Goal: Obtain resource: Obtain resource

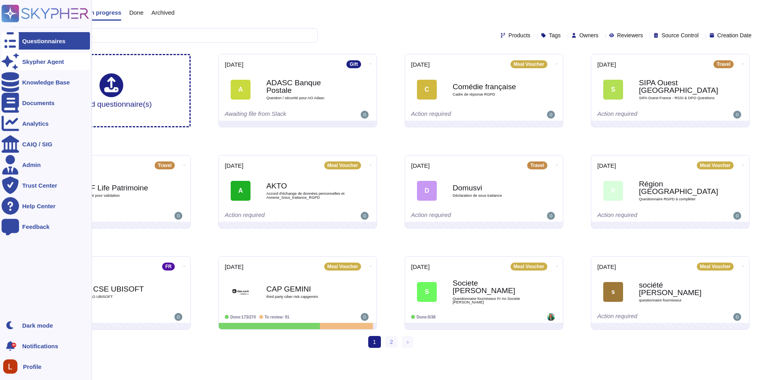
click at [44, 65] on div "Skypher Agent" at bounding box center [46, 61] width 88 height 17
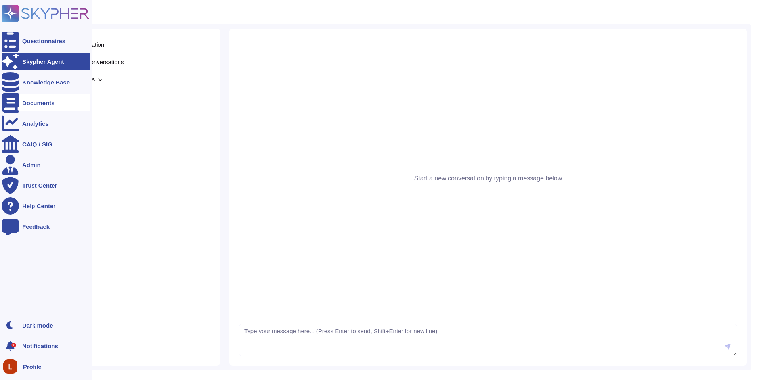
click at [36, 105] on div "Documents" at bounding box center [38, 103] width 33 height 6
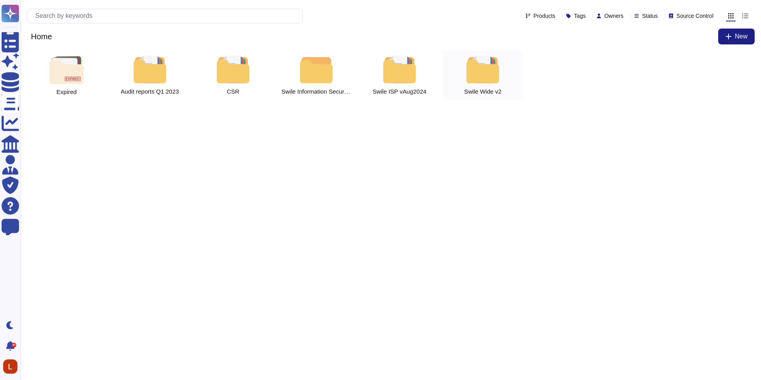
click at [460, 80] on div "Swile Wide v2" at bounding box center [482, 75] width 79 height 49
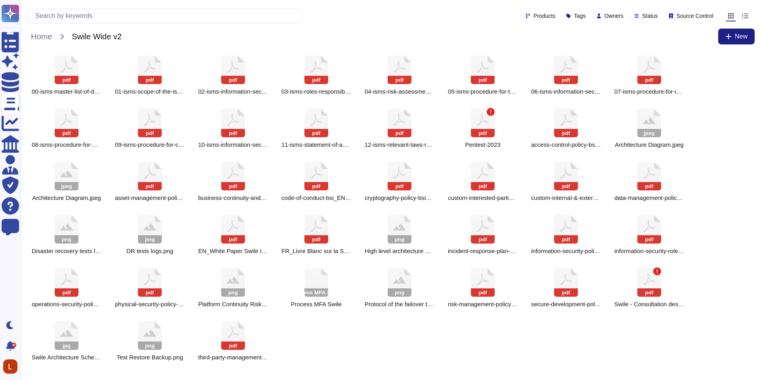
click at [721, 86] on div "pdf 00-isms-master-list-of-documents_EN.pdf pdf 01-isms-scope-of-the-isms_EN.pd…" at bounding box center [391, 208] width 728 height 315
click at [89, 12] on input "text" at bounding box center [166, 16] width 271 height 14
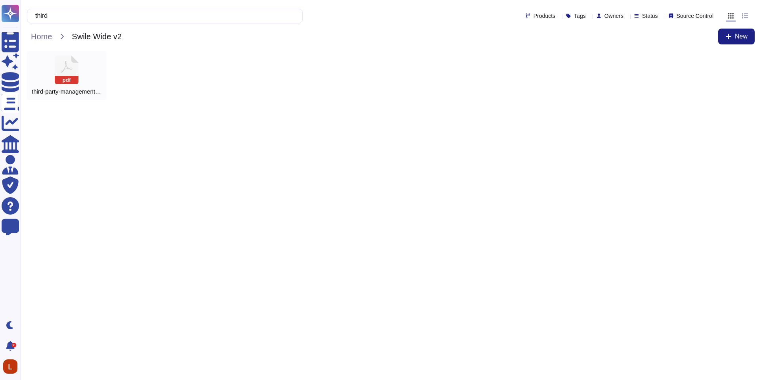
click at [65, 75] on icon at bounding box center [67, 69] width 24 height 29
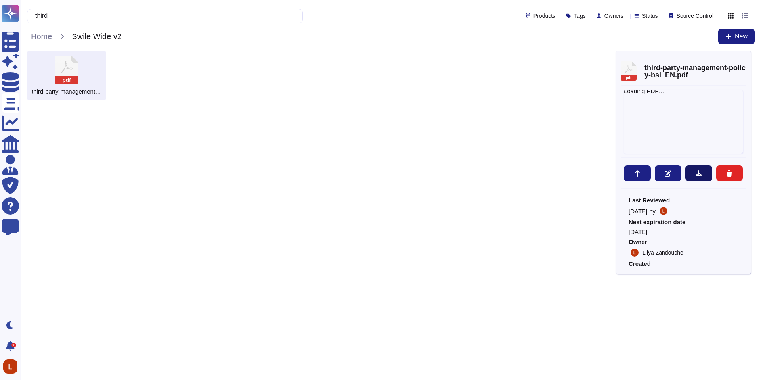
click at [700, 175] on icon at bounding box center [699, 173] width 6 height 6
click at [90, 20] on input "third" at bounding box center [162, 16] width 263 height 14
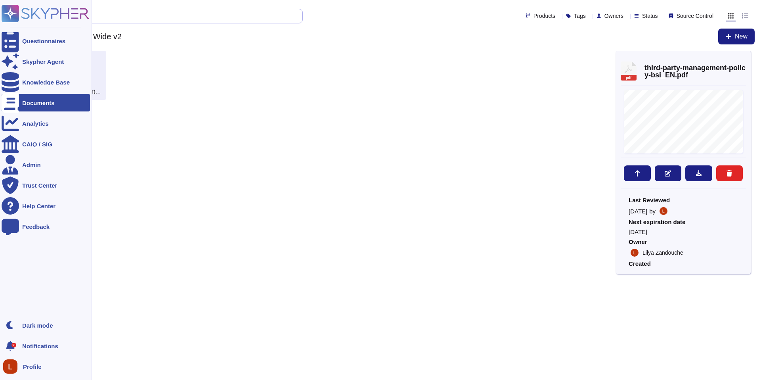
drag, startPoint x: 90, startPoint y: 20, endPoint x: 0, endPoint y: 21, distance: 89.6
click at [0, 21] on div "Questionnaires Skypher Agent Knowledge Base Documents Analytics CAIQ / SIG Admi…" at bounding box center [380, 53] width 761 height 106
drag, startPoint x: 129, startPoint y: 14, endPoint x: 11, endPoint y: 4, distance: 118.2
click at [11, 4] on div "Questionnaires Skypher Agent Knowledge Base Documents Analytics CAIQ / SIG Admi…" at bounding box center [380, 28] width 761 height 57
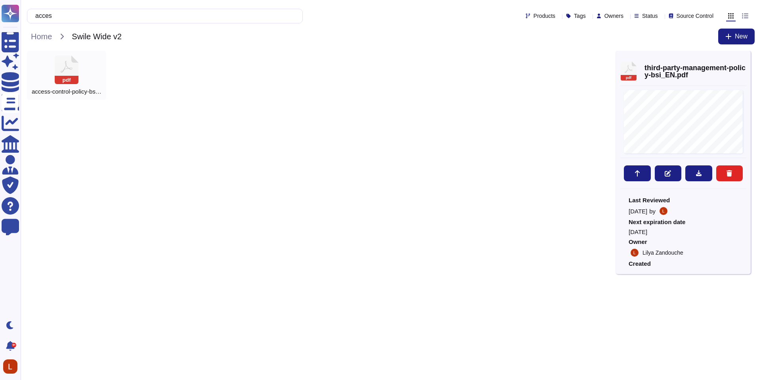
click at [67, 80] on rect at bounding box center [67, 80] width 24 height 8
click at [693, 173] on button at bounding box center [698, 173] width 27 height 16
click at [252, 60] on div "pdf access-control-policy-bsi_EN.pdf" at bounding box center [321, 75] width 589 height 49
click at [56, 16] on input "acces" at bounding box center [162, 16] width 263 height 14
drag, startPoint x: 73, startPoint y: 17, endPoint x: 37, endPoint y: 17, distance: 36.1
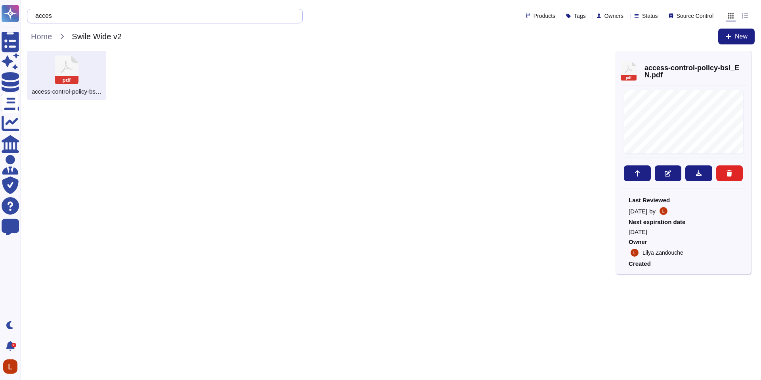
click at [37, 17] on div "acces" at bounding box center [165, 16] width 276 height 15
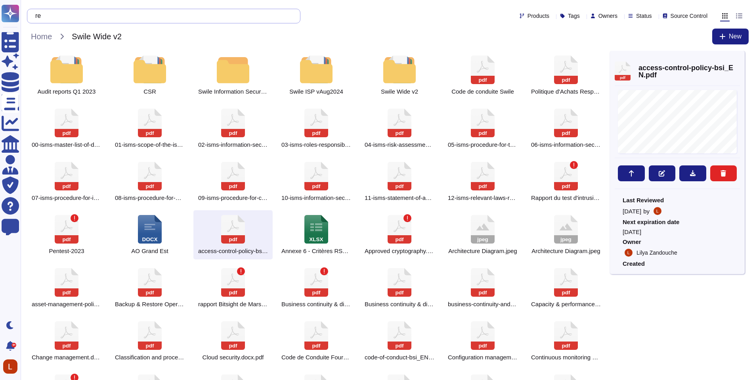
type input "r"
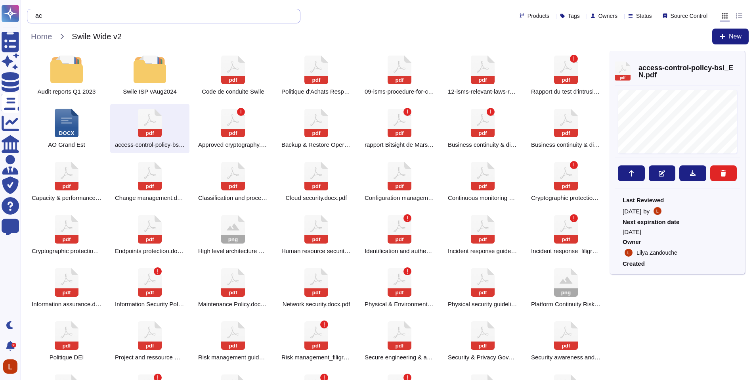
type input "a"
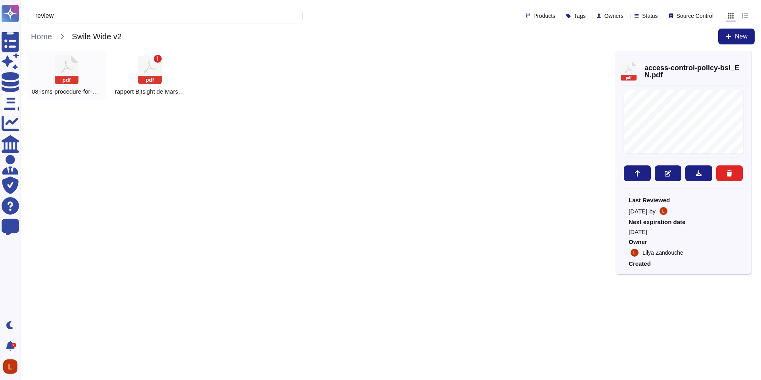
click at [75, 66] on icon at bounding box center [67, 69] width 24 height 29
click at [137, 70] on div "pdf rapport Bitsight de Mars 2023" at bounding box center [149, 75] width 79 height 49
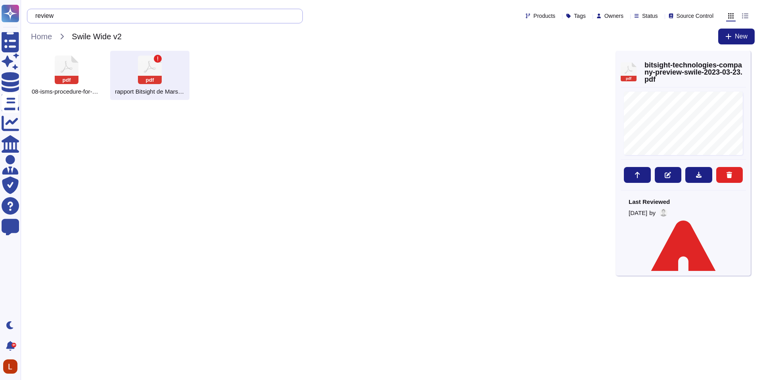
click at [208, 19] on input "review" at bounding box center [162, 16] width 263 height 14
type input "r"
click at [83, 60] on div "pdf asset-management-policy-bsi_EN.pdf" at bounding box center [66, 75] width 79 height 49
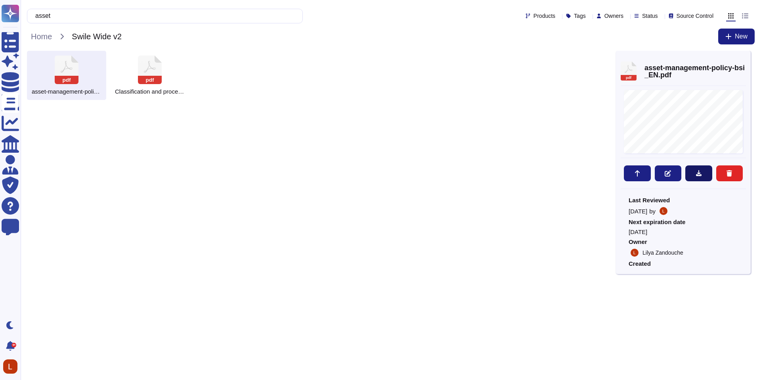
click at [693, 174] on button at bounding box center [698, 173] width 27 height 16
drag, startPoint x: 115, startPoint y: 17, endPoint x: 109, endPoint y: 16, distance: 6.5
click at [113, 17] on input "asset" at bounding box center [162, 16] width 263 height 14
drag, startPoint x: 81, startPoint y: 19, endPoint x: 27, endPoint y: 19, distance: 53.9
click at [29, 19] on div "asset" at bounding box center [165, 16] width 276 height 15
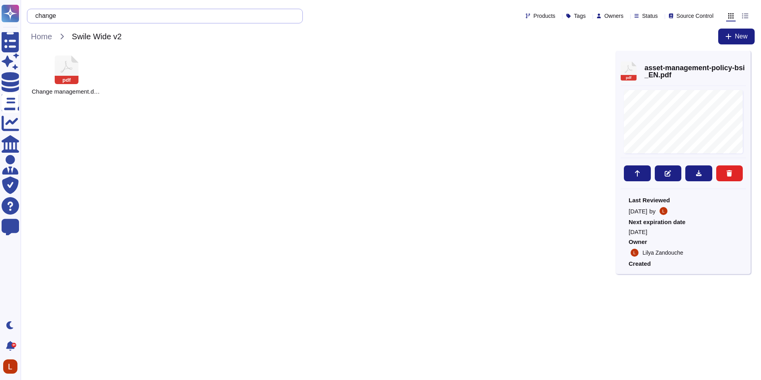
click at [83, 19] on input "change" at bounding box center [162, 16] width 263 height 14
drag, startPoint x: 79, startPoint y: 17, endPoint x: 25, endPoint y: 13, distance: 54.0
click at [25, 13] on div "change Products Tags Owners Status Source Control Home Swile Wide v2 New" at bounding box center [391, 25] width 741 height 51
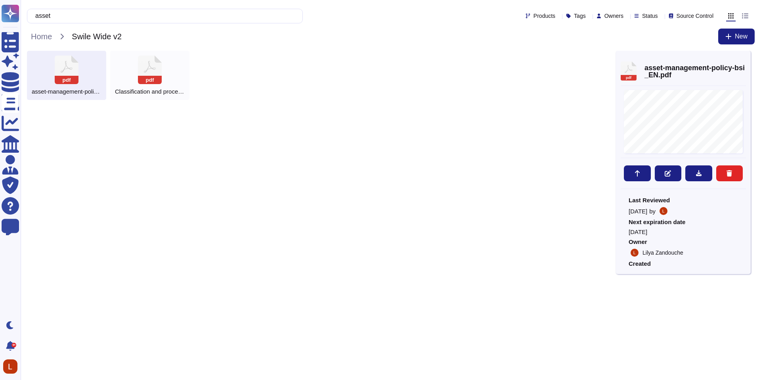
click at [153, 65] on icon at bounding box center [150, 69] width 24 height 29
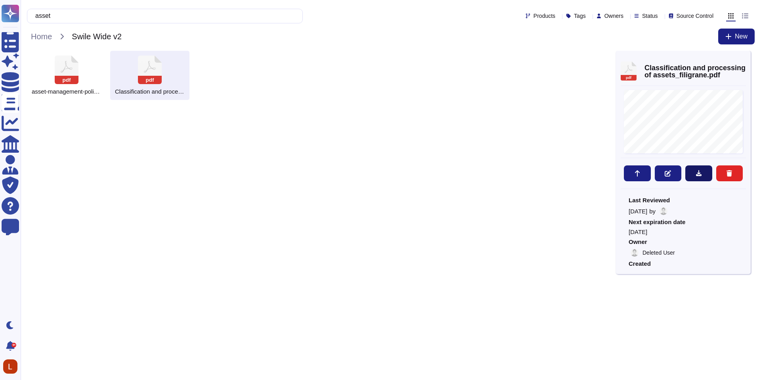
click at [701, 172] on icon at bounding box center [699, 173] width 6 height 6
click at [170, 12] on input "asset" at bounding box center [162, 16] width 263 height 14
drag, startPoint x: 155, startPoint y: 19, endPoint x: 42, endPoint y: 14, distance: 113.5
click at [42, 14] on input "asset" at bounding box center [162, 16] width 263 height 14
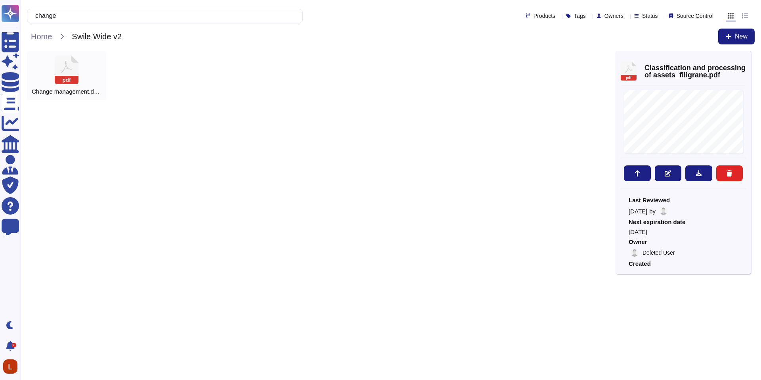
click at [73, 80] on rect at bounding box center [67, 80] width 24 height 8
click at [697, 174] on icon at bounding box center [699, 173] width 6 height 6
drag, startPoint x: 85, startPoint y: 16, endPoint x: 31, endPoint y: 16, distance: 53.9
click at [31, 16] on div "change" at bounding box center [165, 16] width 276 height 15
type input "vulne"
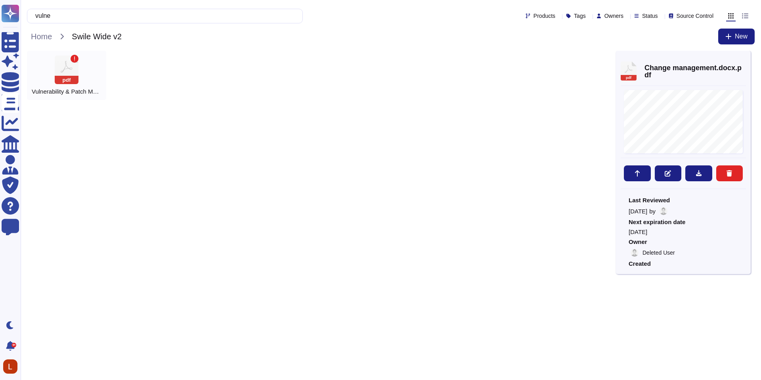
click at [68, 81] on rect at bounding box center [67, 80] width 24 height 8
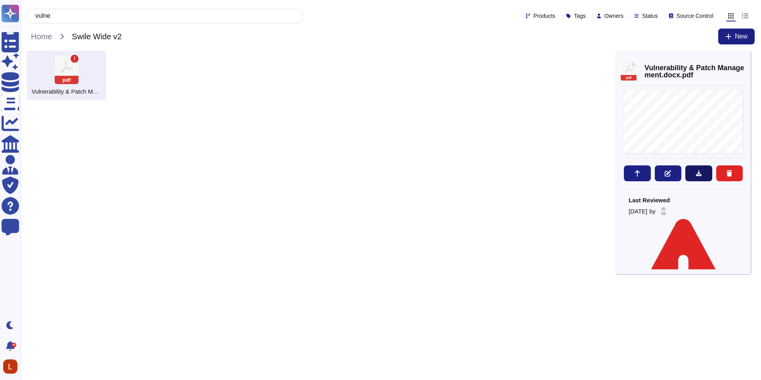
click at [700, 170] on icon at bounding box center [699, 173] width 6 height 6
click at [161, 13] on input "vulne" at bounding box center [162, 16] width 263 height 14
drag, startPoint x: 107, startPoint y: 16, endPoint x: 59, endPoint y: 17, distance: 47.6
click at [74, 17] on input "vulne" at bounding box center [162, 16] width 263 height 14
click at [59, 17] on input "vulne" at bounding box center [162, 16] width 263 height 14
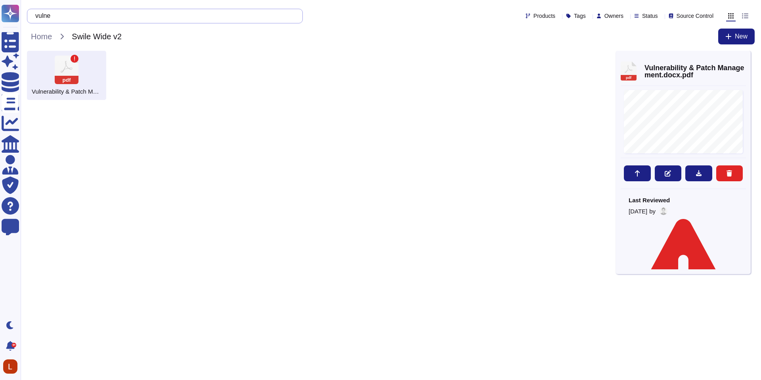
click at [67, 19] on input "vulne" at bounding box center [162, 16] width 263 height 14
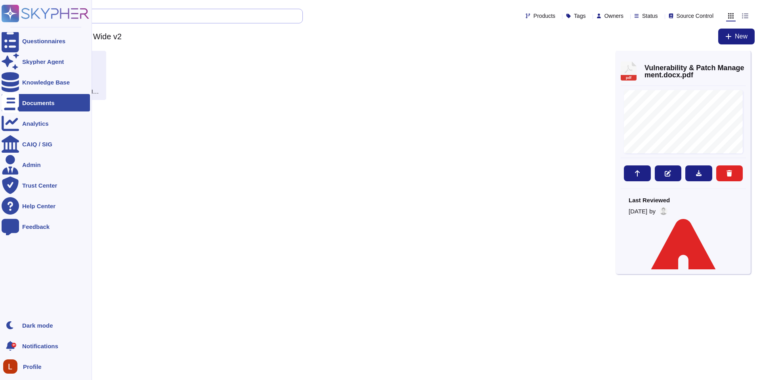
drag, startPoint x: 65, startPoint y: 18, endPoint x: 8, endPoint y: 10, distance: 58.5
click at [8, 10] on div "Questionnaires Skypher Agent Knowledge Base Documents Analytics CAIQ / SIG Admi…" at bounding box center [380, 53] width 761 height 106
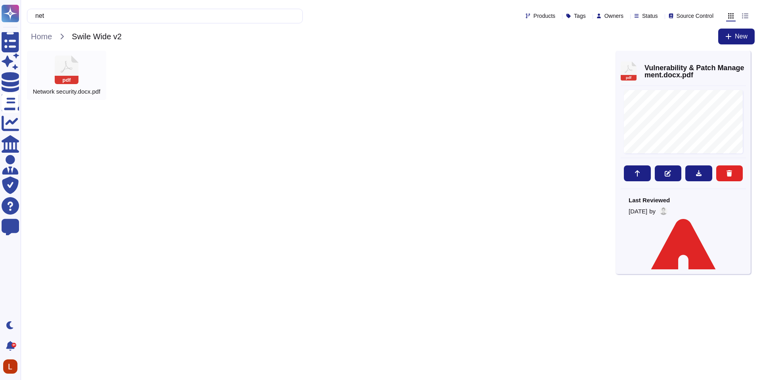
click at [80, 86] on div "pdf Network security.docx.pdf" at bounding box center [66, 75] width 79 height 49
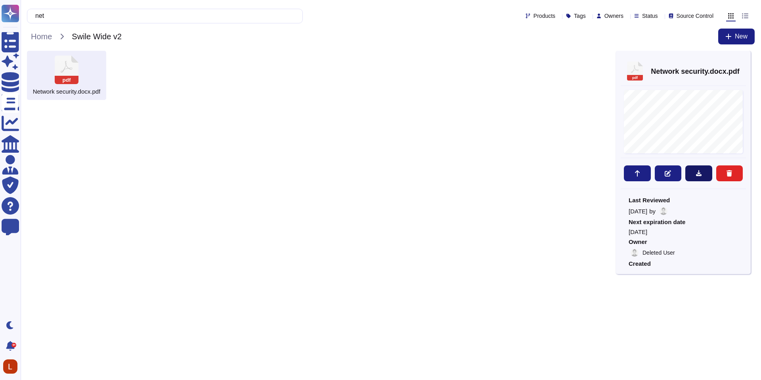
click at [701, 176] on icon at bounding box center [699, 173] width 6 height 6
click at [97, 17] on input "net" at bounding box center [162, 16] width 263 height 14
drag, startPoint x: 88, startPoint y: 15, endPoint x: 28, endPoint y: 15, distance: 59.9
click at [28, 15] on div "net" at bounding box center [165, 16] width 276 height 15
click at [76, 87] on div "pdf Vulnerability & Patch Management.docx.pdf" at bounding box center [66, 75] width 79 height 49
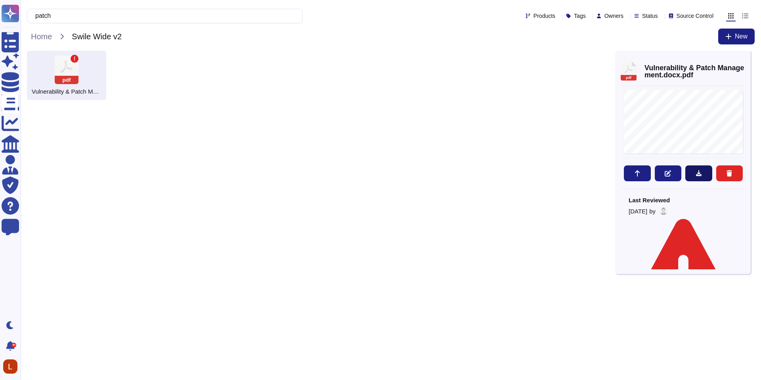
click at [699, 175] on icon at bounding box center [699, 173] width 6 height 6
drag, startPoint x: 74, startPoint y: 19, endPoint x: 70, endPoint y: 16, distance: 4.8
click at [74, 19] on input "patch" at bounding box center [162, 16] width 263 height 14
drag, startPoint x: 50, startPoint y: 84, endPoint x: 57, endPoint y: 84, distance: 7.5
click at [50, 84] on div "pdf Security & Privacy Governance.docx.pdf" at bounding box center [66, 75] width 79 height 49
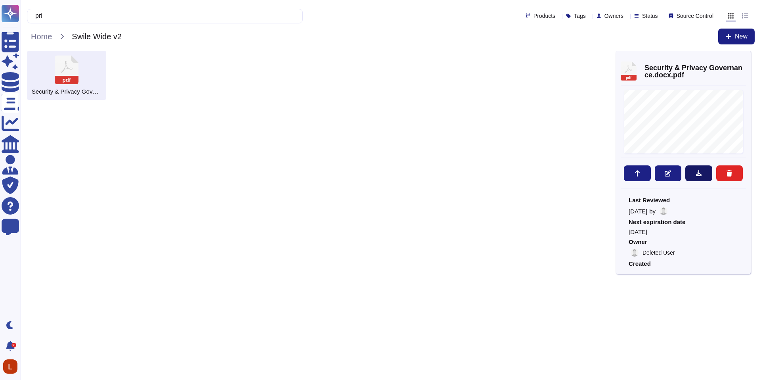
click at [697, 174] on icon at bounding box center [699, 173] width 6 height 6
click at [142, 17] on input "pri" at bounding box center [162, 16] width 263 height 14
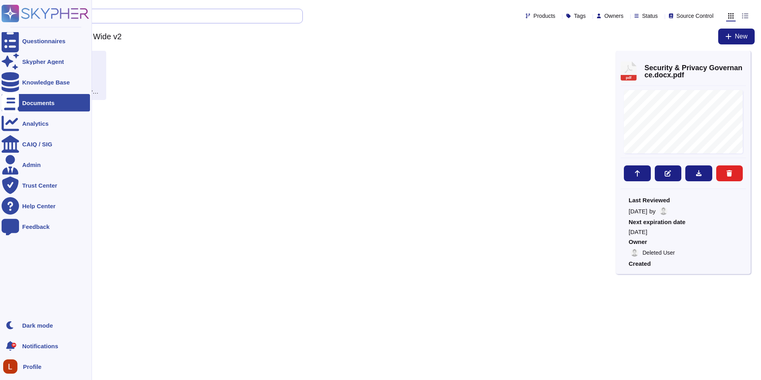
drag, startPoint x: 105, startPoint y: 14, endPoint x: 92, endPoint y: 4, distance: 16.4
click at [53, 10] on div "Questionnaires Skypher Agent Knowledge Base Documents Analytics CAIQ / SIG Admi…" at bounding box center [380, 53] width 761 height 106
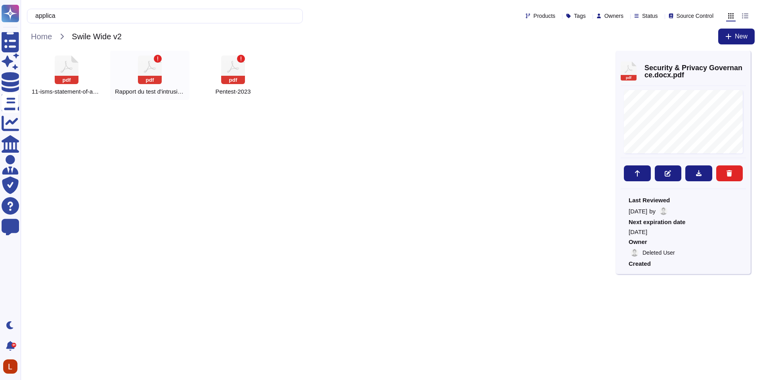
click at [147, 87] on div "pdf Rapport du test d'intrusion réalisé en Février 2023 par Inotech" at bounding box center [149, 75] width 79 height 49
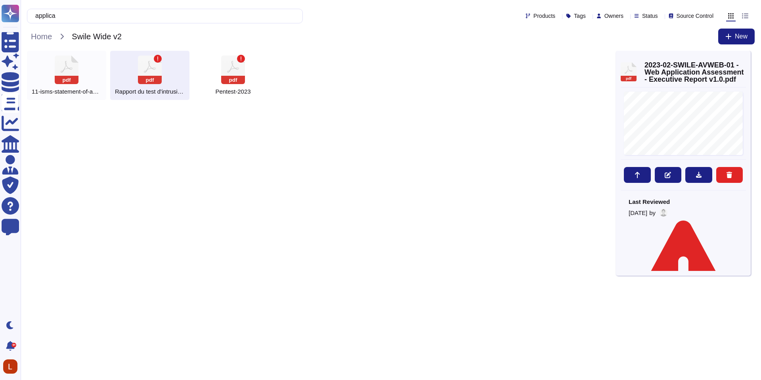
click at [92, 85] on div "pdf 11-isms-statement-of-applicability_EN.pdf" at bounding box center [66, 75] width 79 height 49
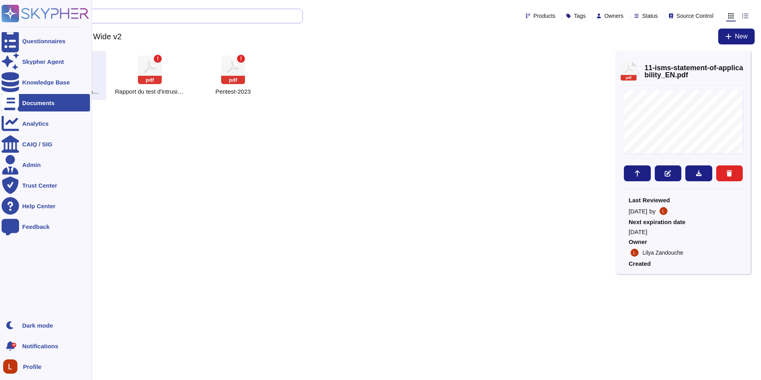
drag, startPoint x: 112, startPoint y: 15, endPoint x: 17, endPoint y: 14, distance: 94.4
click at [17, 14] on div "Questionnaires Skypher Agent Knowledge Base Documents Analytics CAIQ / SIG Admi…" at bounding box center [380, 53] width 761 height 106
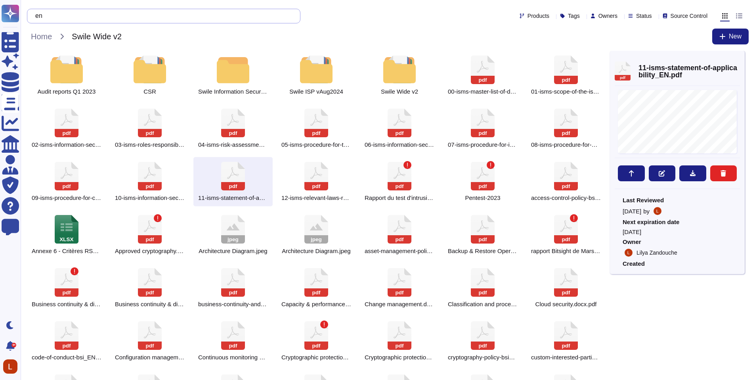
type input "e"
